Goal: Transaction & Acquisition: Purchase product/service

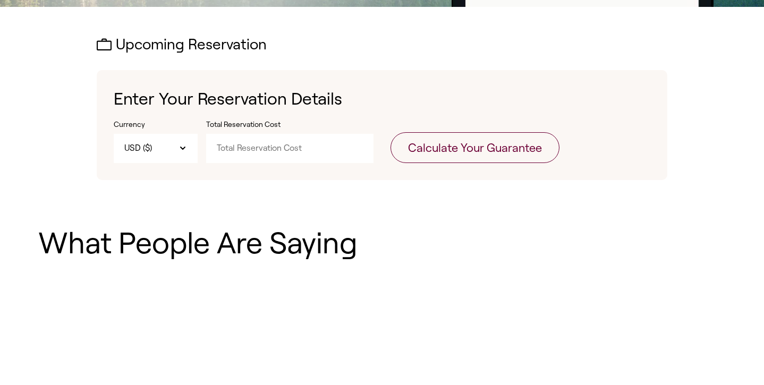
scroll to position [318, 0]
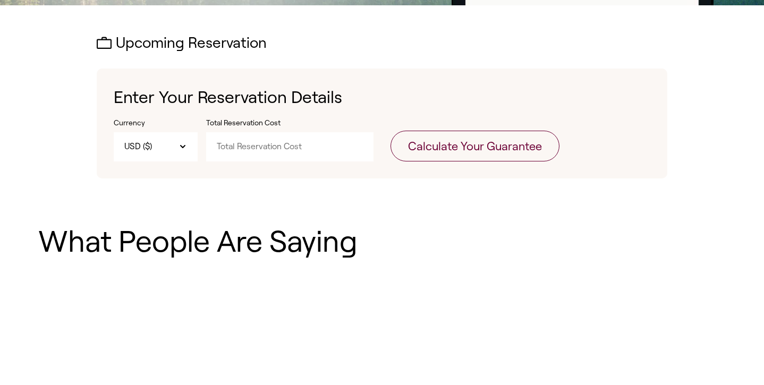
click at [266, 149] on input "Total Reservation Cost" at bounding box center [289, 146] width 167 height 29
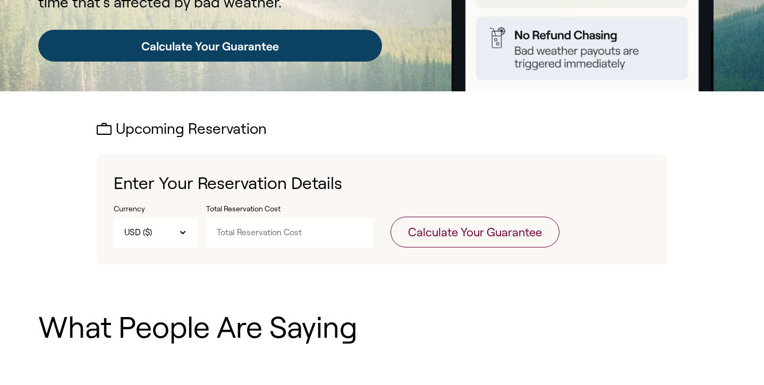
scroll to position [235, 0]
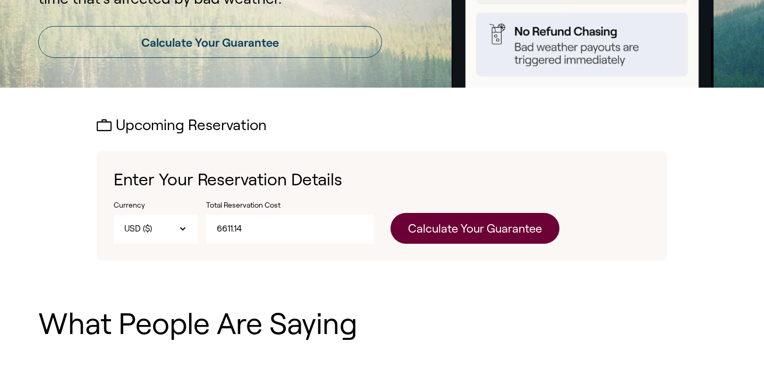
type input "6611.14"
click at [526, 226] on button "Calculate Your Guarantee" at bounding box center [475, 228] width 169 height 31
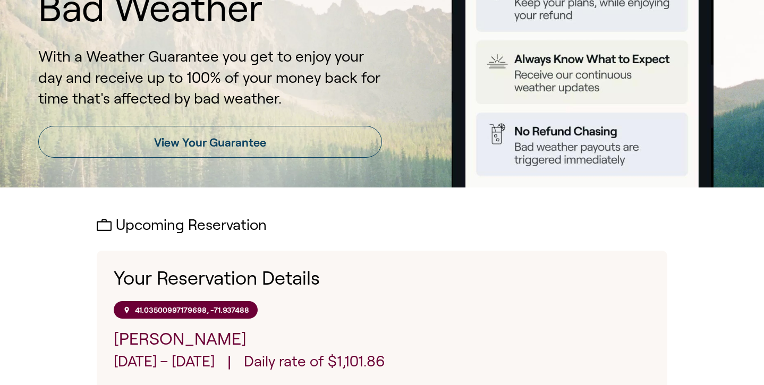
scroll to position [147, 0]
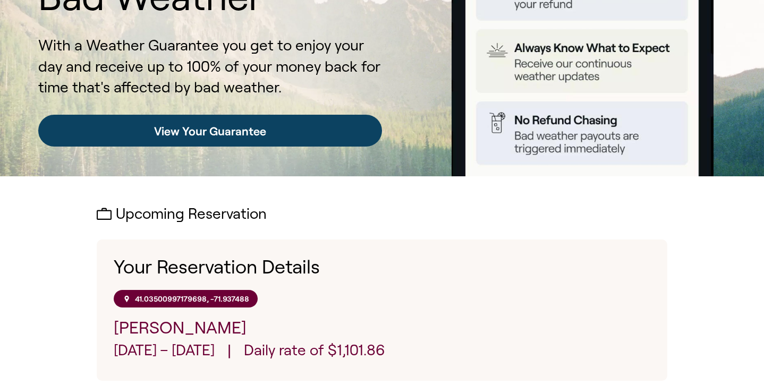
click at [296, 127] on link "View Your Guarantee" at bounding box center [210, 131] width 344 height 32
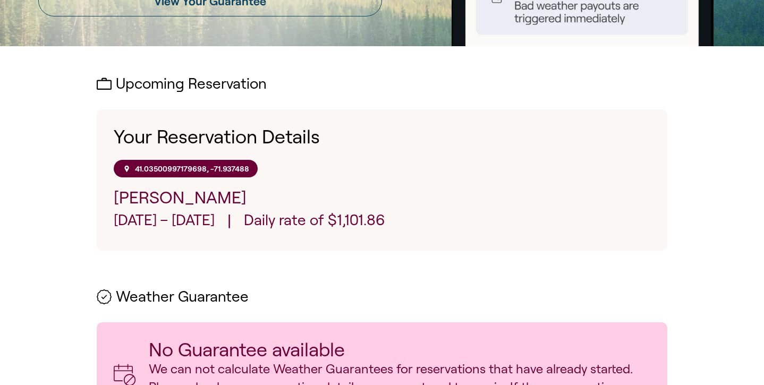
scroll to position [279, 0]
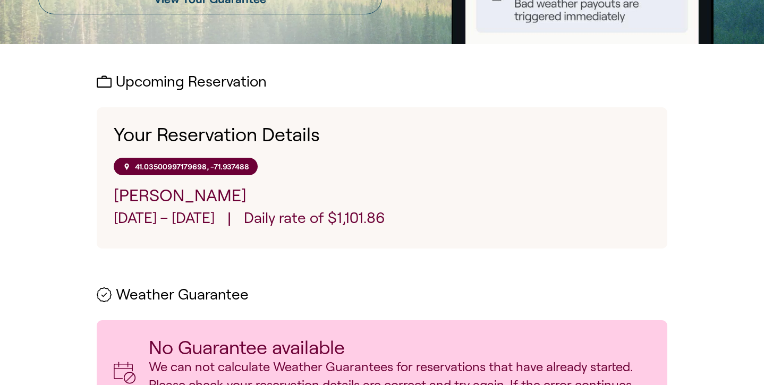
click at [331, 218] on p "Daily rate of $1,101.86" at bounding box center [314, 220] width 141 height 24
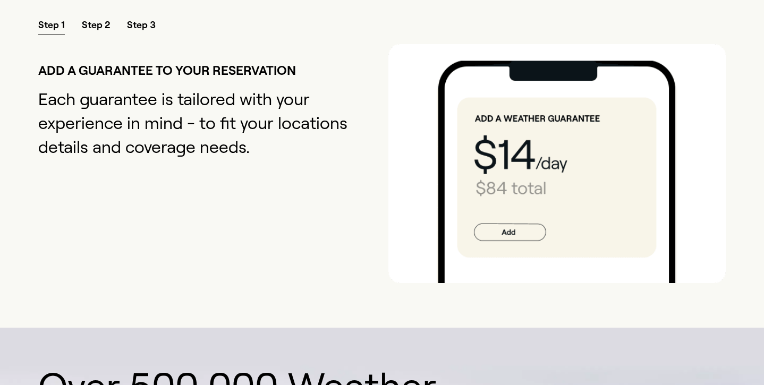
scroll to position [962, 0]
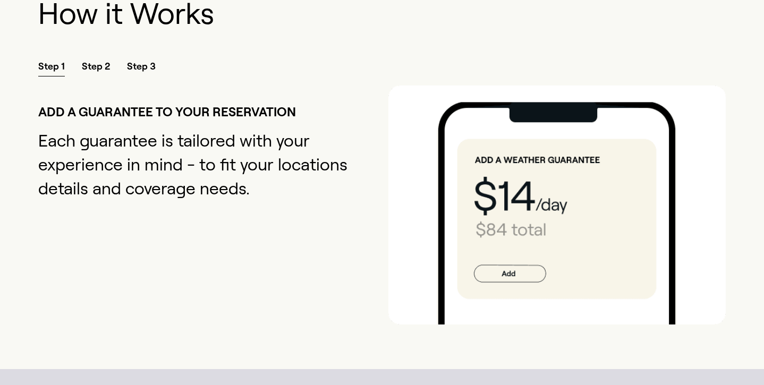
click at [99, 60] on span "Step 2" at bounding box center [96, 68] width 28 height 16
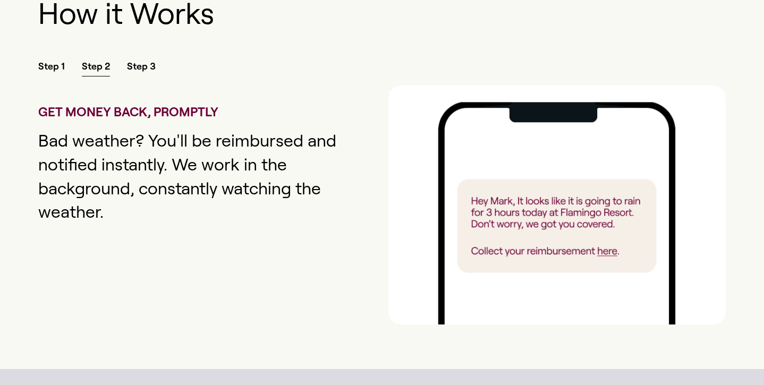
click at [127, 62] on span "Step 3" at bounding box center [141, 68] width 29 height 16
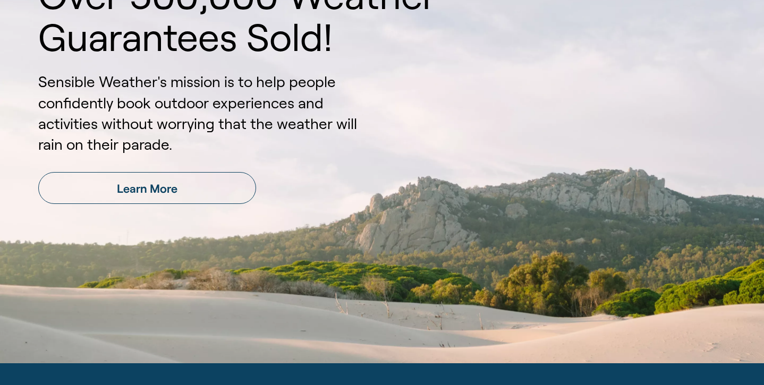
scroll to position [1354, 0]
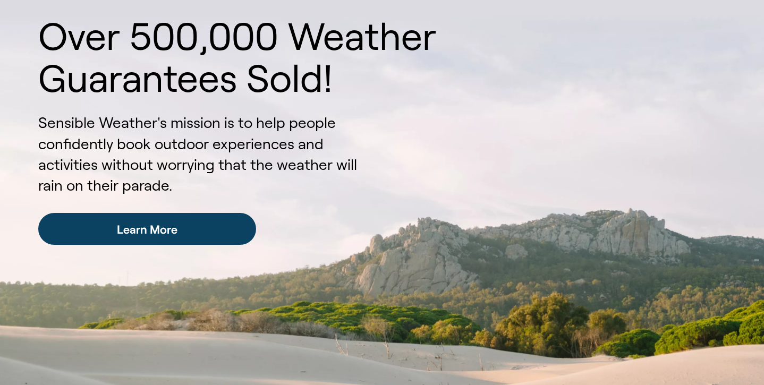
click at [138, 230] on link "Learn More" at bounding box center [147, 229] width 218 height 32
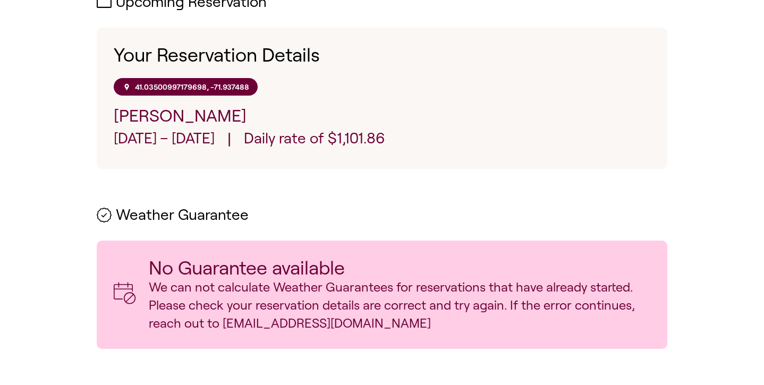
scroll to position [352, 0]
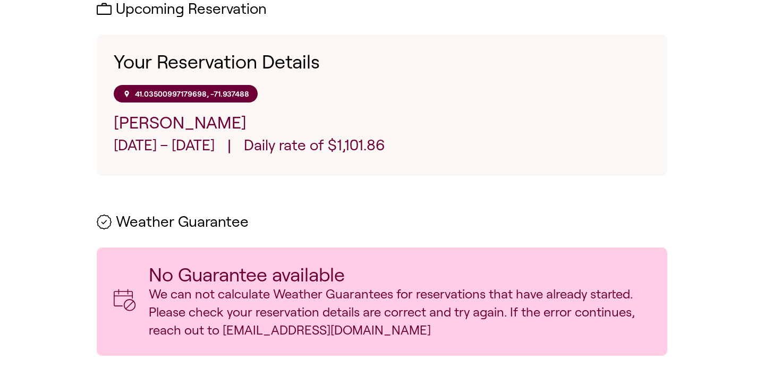
click at [301, 146] on p "Daily rate of $1,101.86" at bounding box center [314, 147] width 141 height 24
click at [230, 92] on p "41.03500997179698, -71.937488" at bounding box center [192, 93] width 114 height 9
click at [177, 57] on h1 "Your Reservation Details" at bounding box center [382, 62] width 537 height 21
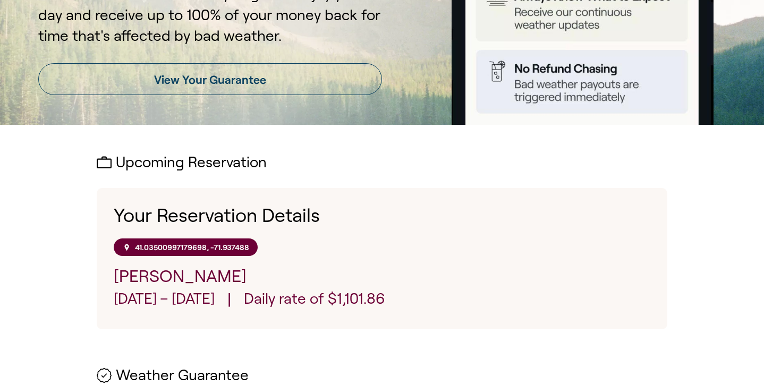
scroll to position [189, 0]
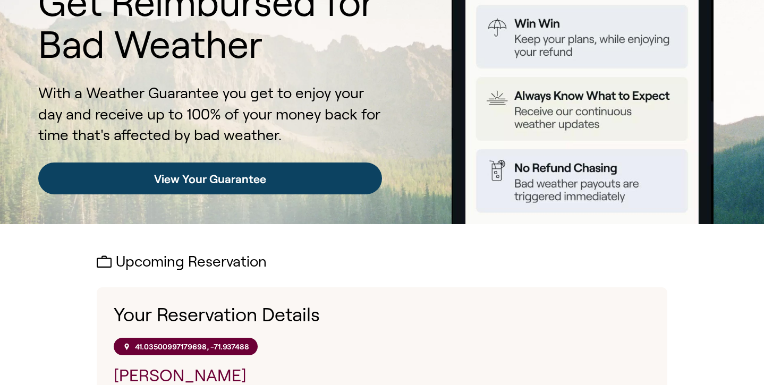
click at [172, 176] on link "View Your Guarantee" at bounding box center [210, 179] width 344 height 32
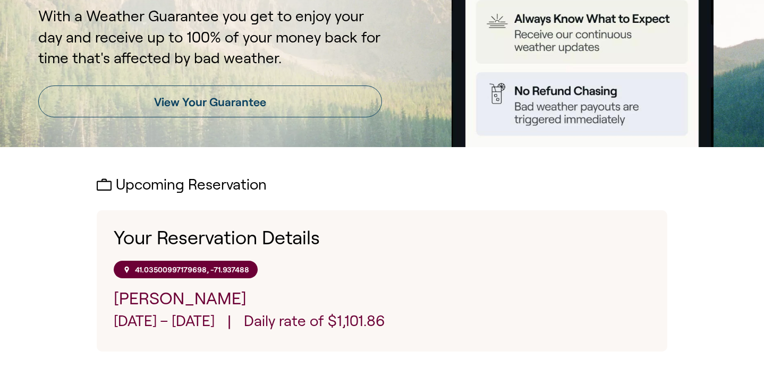
scroll to position [176, 0]
click at [238, 268] on p "41.03500997179698, -71.937488" at bounding box center [192, 269] width 114 height 9
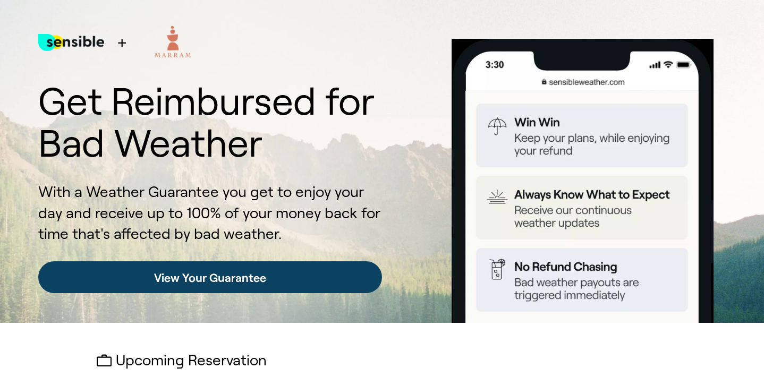
scroll to position [0, 0]
click at [234, 278] on link "View Your Guarantee" at bounding box center [210, 277] width 344 height 32
click at [233, 272] on link "View Your Guarantee" at bounding box center [210, 277] width 344 height 32
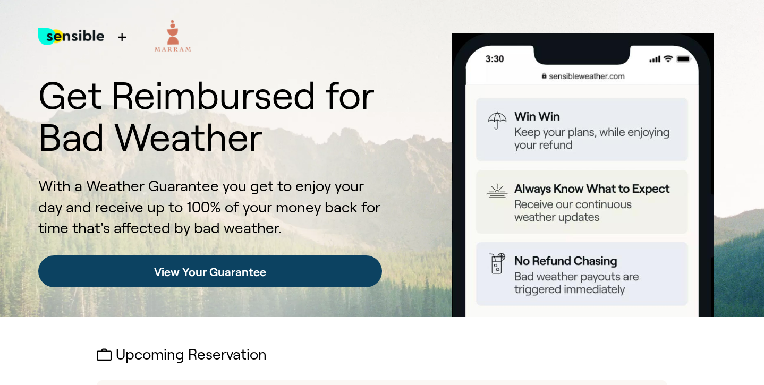
scroll to position [7, 0]
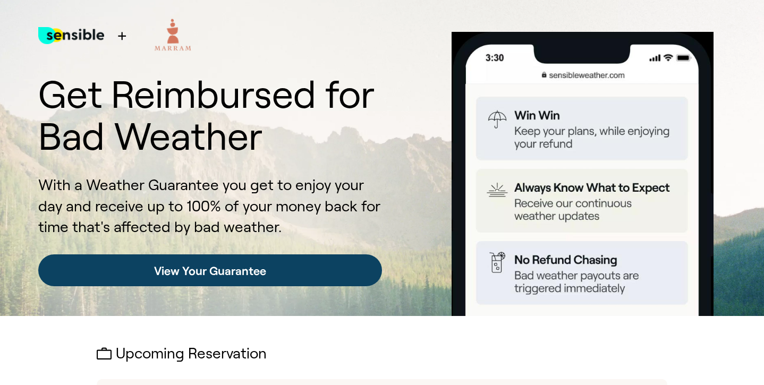
click at [231, 274] on link "View Your Guarantee" at bounding box center [210, 271] width 344 height 32
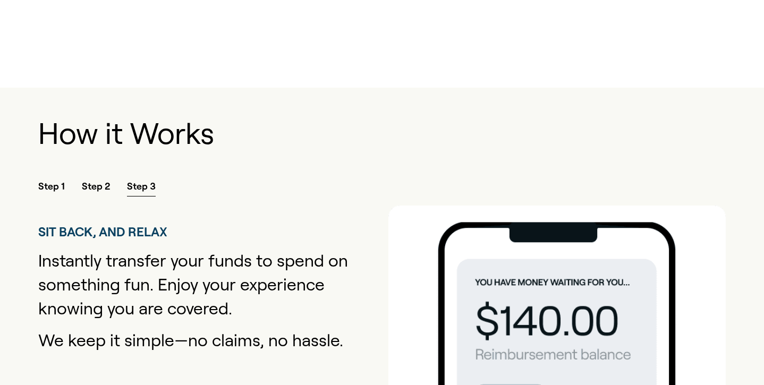
scroll to position [853, 0]
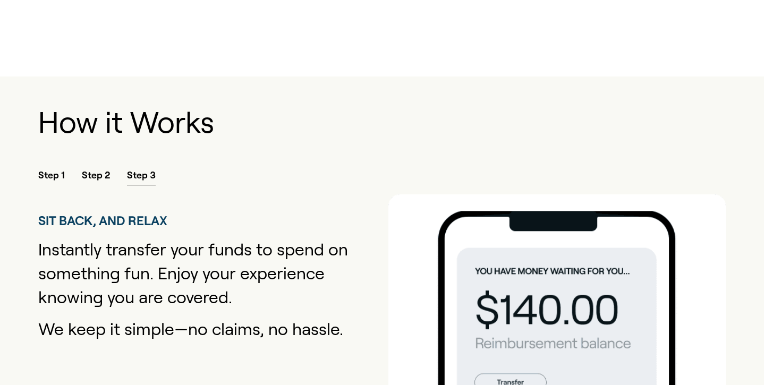
click at [96, 174] on span "Step 2" at bounding box center [96, 177] width 28 height 16
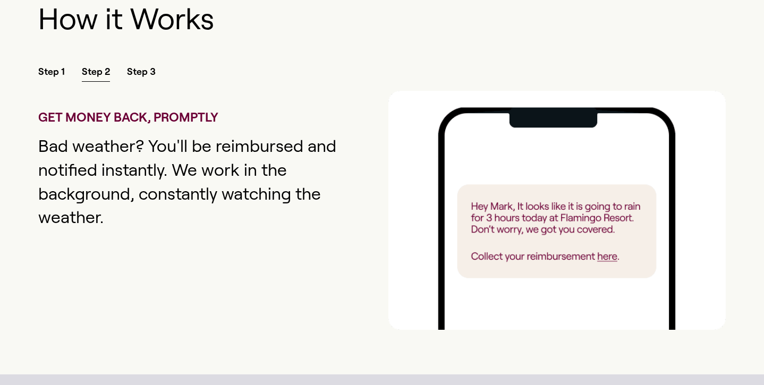
scroll to position [961, 0]
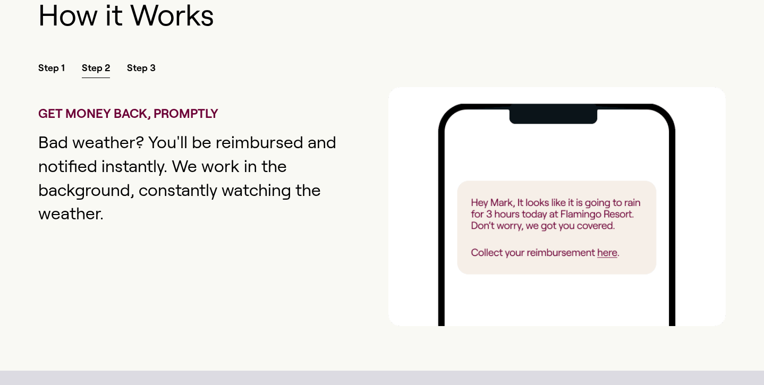
click at [49, 70] on span "Step 1" at bounding box center [51, 70] width 27 height 16
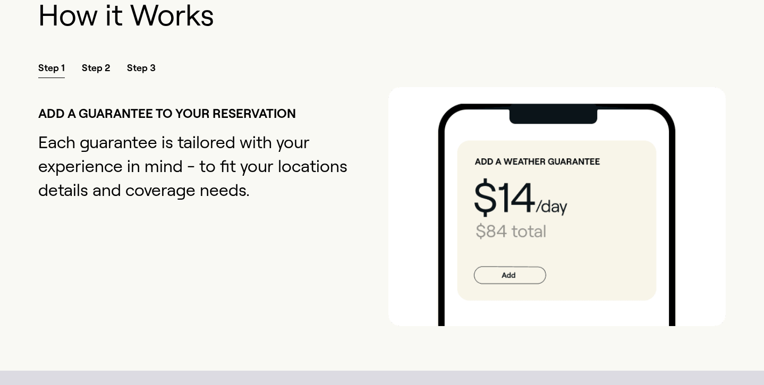
click at [525, 268] on img at bounding box center [556, 207] width 337 height 241
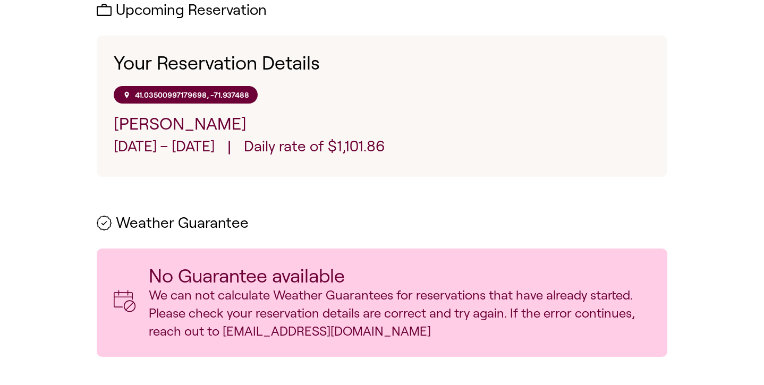
scroll to position [347, 0]
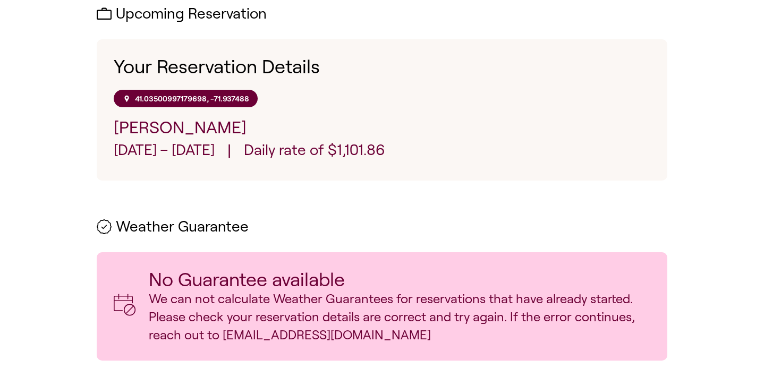
click at [170, 287] on p "No Guarantee available" at bounding box center [400, 279] width 502 height 21
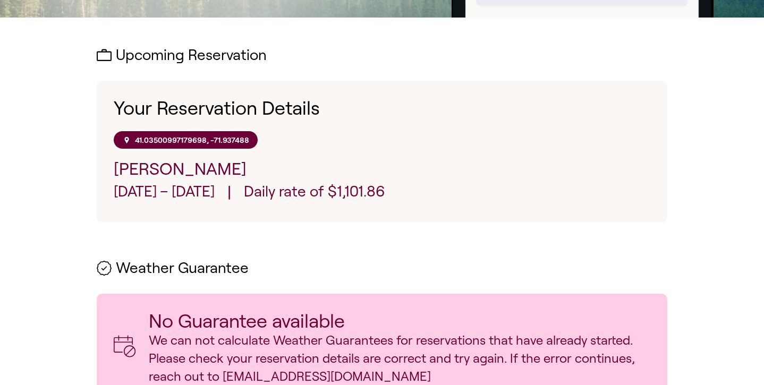
scroll to position [305, 0]
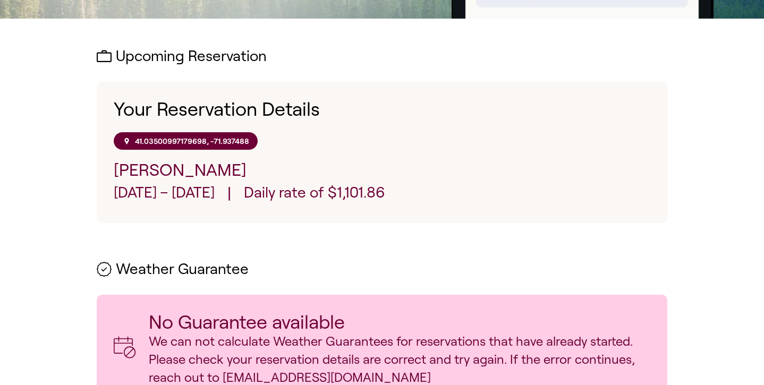
click at [189, 141] on p "41.03500997179698, -71.937488" at bounding box center [192, 141] width 114 height 9
click at [121, 56] on h2 "Upcoming Reservation" at bounding box center [382, 56] width 571 height 16
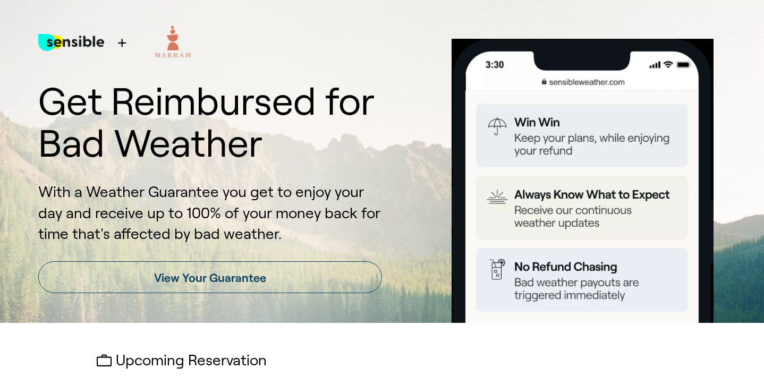
scroll to position [0, 0]
click at [171, 39] on img at bounding box center [173, 42] width 66 height 43
click at [95, 52] on img at bounding box center [71, 42] width 66 height 43
click at [94, 42] on img at bounding box center [71, 42] width 66 height 43
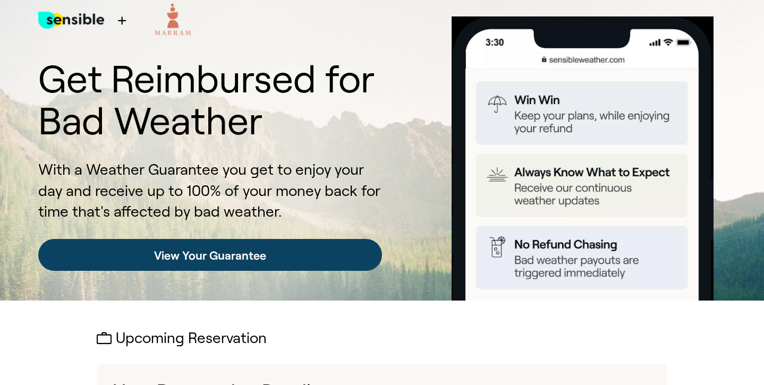
click at [203, 259] on link "View Your Guarantee" at bounding box center [210, 255] width 344 height 32
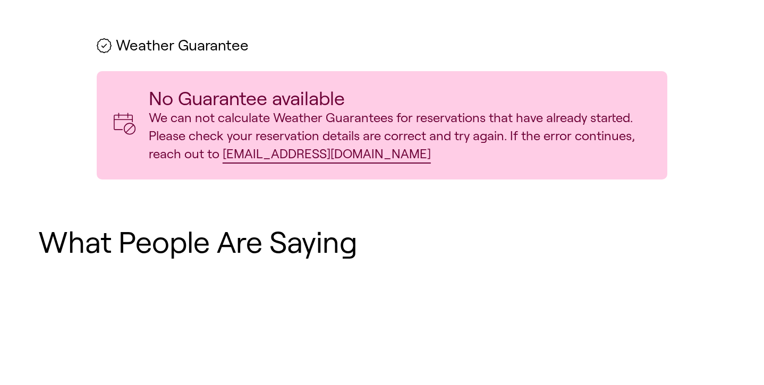
scroll to position [531, 0]
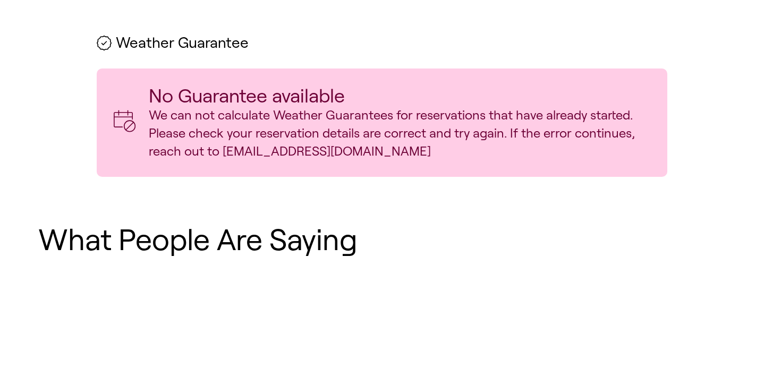
click at [274, 155] on p "We can not calculate Weather Guarantees for reservations that have already star…" at bounding box center [400, 133] width 502 height 54
click at [280, 150] on link "[EMAIL_ADDRESS][DOMAIN_NAME]" at bounding box center [327, 151] width 208 height 14
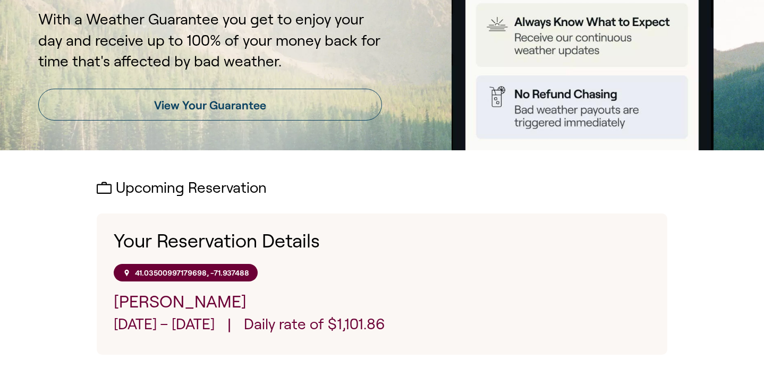
scroll to position [172, 0]
click at [176, 274] on p "41.03500997179698, -71.937488" at bounding box center [192, 273] width 114 height 9
click at [165, 301] on p "[PERSON_NAME]" at bounding box center [382, 303] width 537 height 24
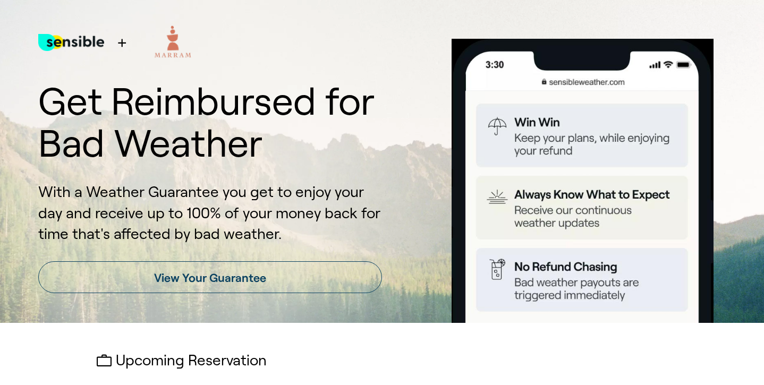
scroll to position [0, 0]
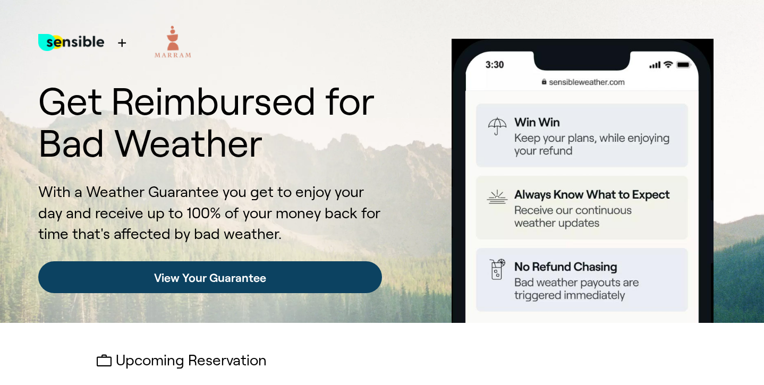
click at [170, 283] on link "View Your Guarantee" at bounding box center [210, 277] width 344 height 32
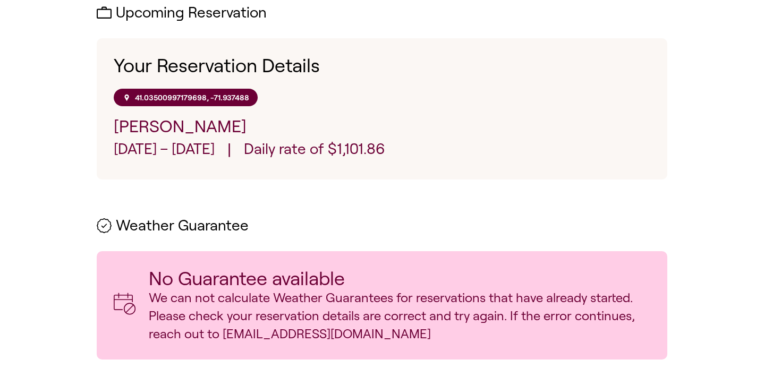
scroll to position [332, 0]
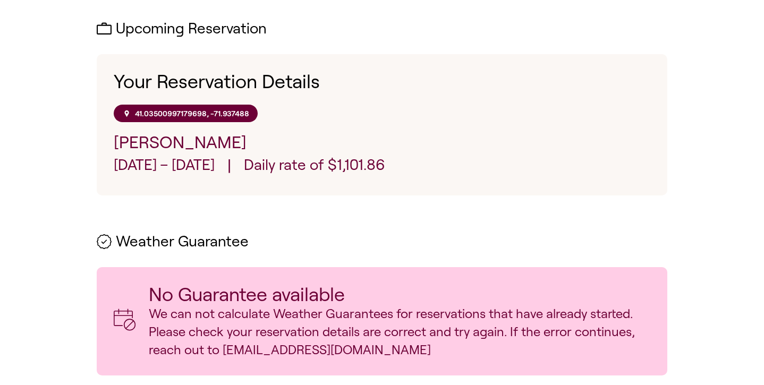
drag, startPoint x: 284, startPoint y: 320, endPoint x: 402, endPoint y: 112, distance: 239.4
click at [402, 112] on div "41.03500997179698, -71.937488" at bounding box center [382, 114] width 537 height 18
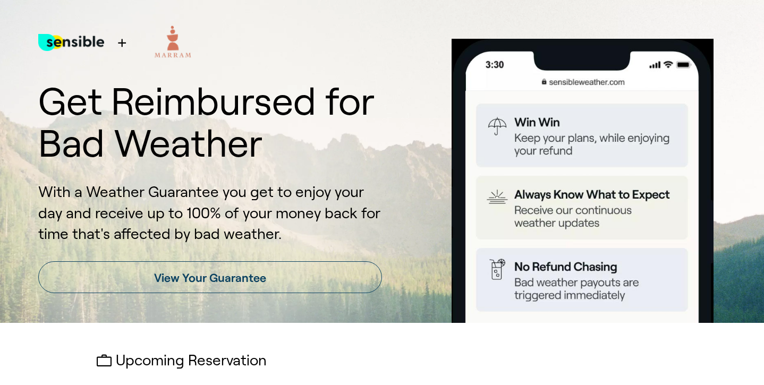
scroll to position [0, 0]
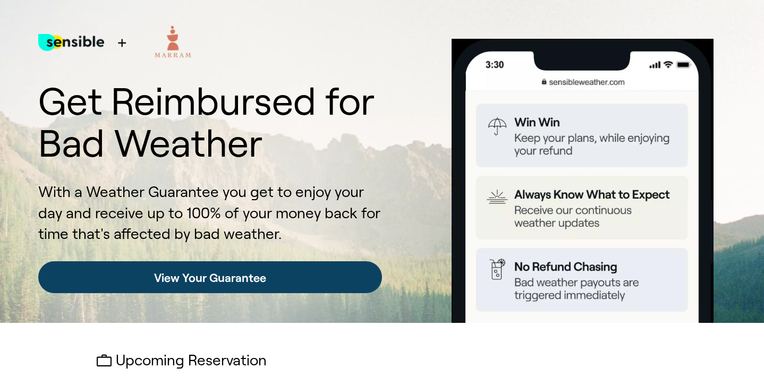
click at [226, 274] on link "View Your Guarantee" at bounding box center [210, 277] width 344 height 32
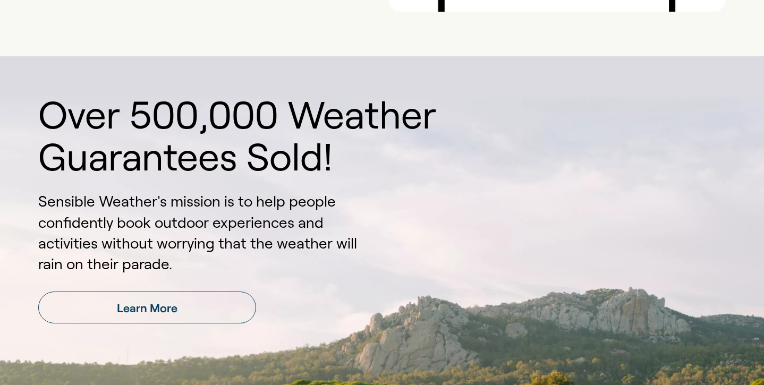
scroll to position [1319, 0]
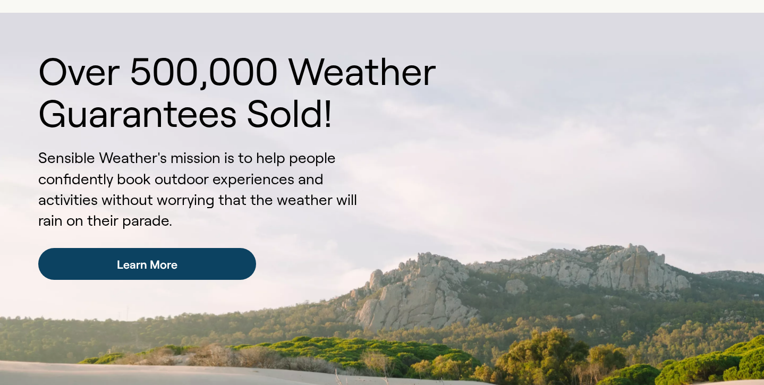
click at [217, 261] on link "Learn More" at bounding box center [147, 264] width 218 height 32
